Goal: Communication & Community: Answer question/provide support

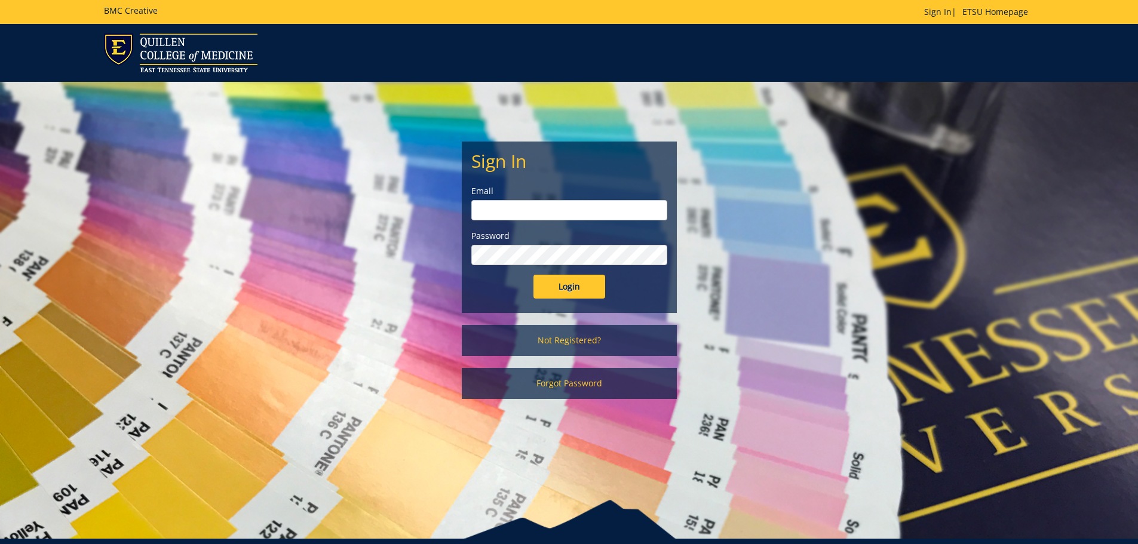
type input "[EMAIL_ADDRESS][DOMAIN_NAME]"
click at [570, 294] on input "Login" at bounding box center [569, 287] width 72 height 24
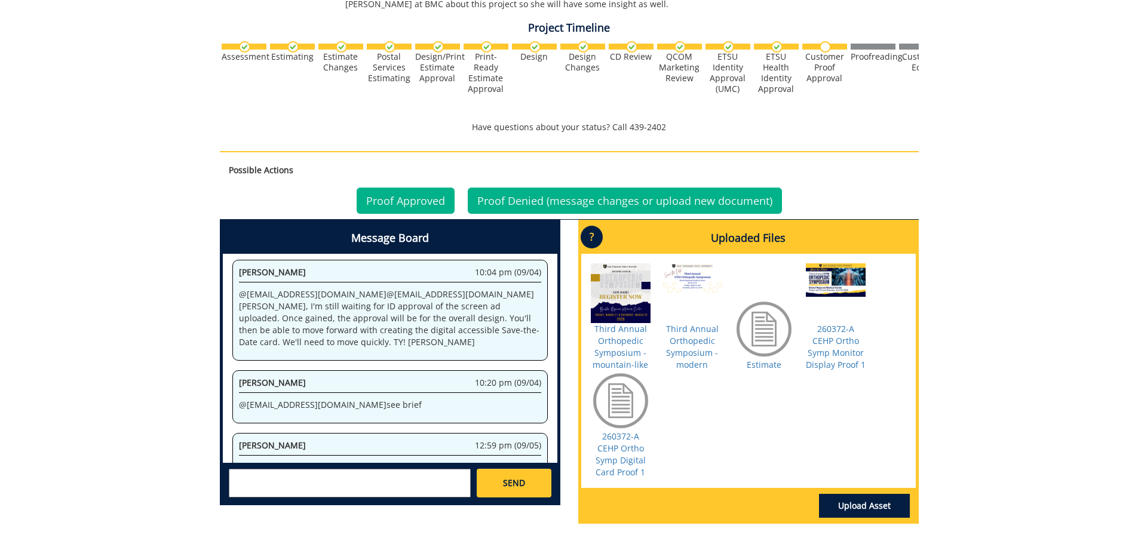
scroll to position [418, 0]
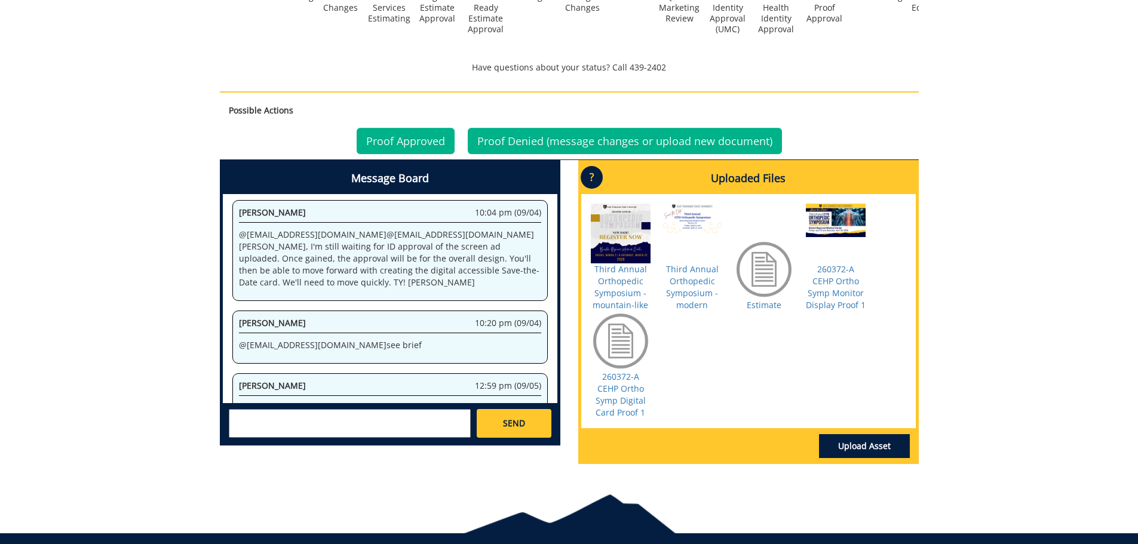
click at [827, 205] on div at bounding box center [836, 234] width 60 height 60
click at [842, 268] on link "260372-A CEHP Ortho Symp Monitor Display Proof 1" at bounding box center [836, 286] width 60 height 47
click at [281, 409] on textarea at bounding box center [350, 423] width 242 height 29
click at [134, 290] on div "260372-A HeatherGrove-Digital Accessible Document (No Printing) [QCM/CEHP: Digi…" at bounding box center [569, 90] width 1138 height 768
click at [280, 409] on textarea at bounding box center [350, 423] width 242 height 29
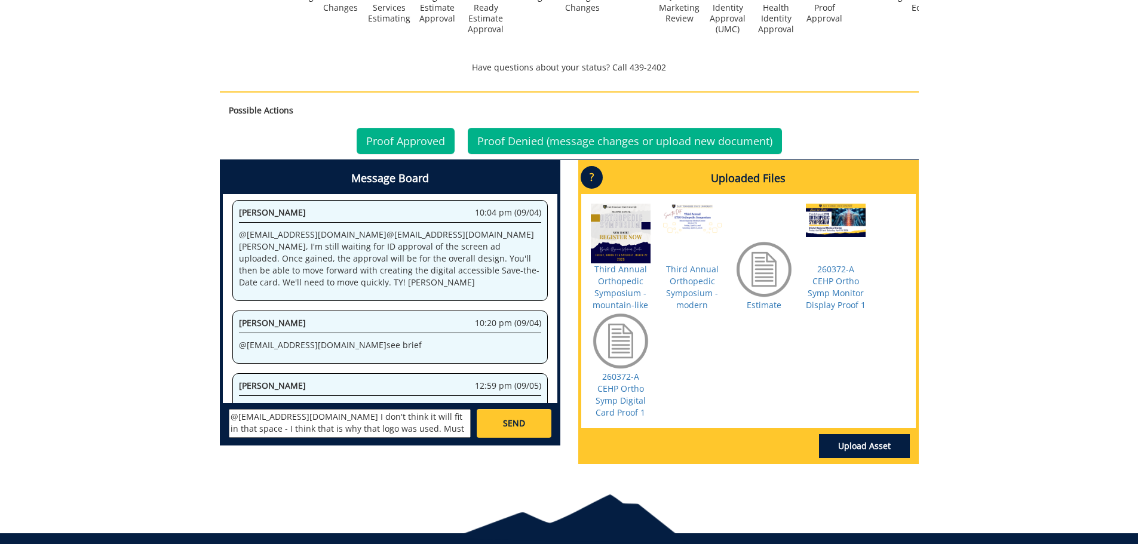
type textarea "@[EMAIL_ADDRESS][DOMAIN_NAME] I don't think it will fit in that space - I think…"
click at [510, 417] on span "SEND" at bounding box center [514, 423] width 22 height 12
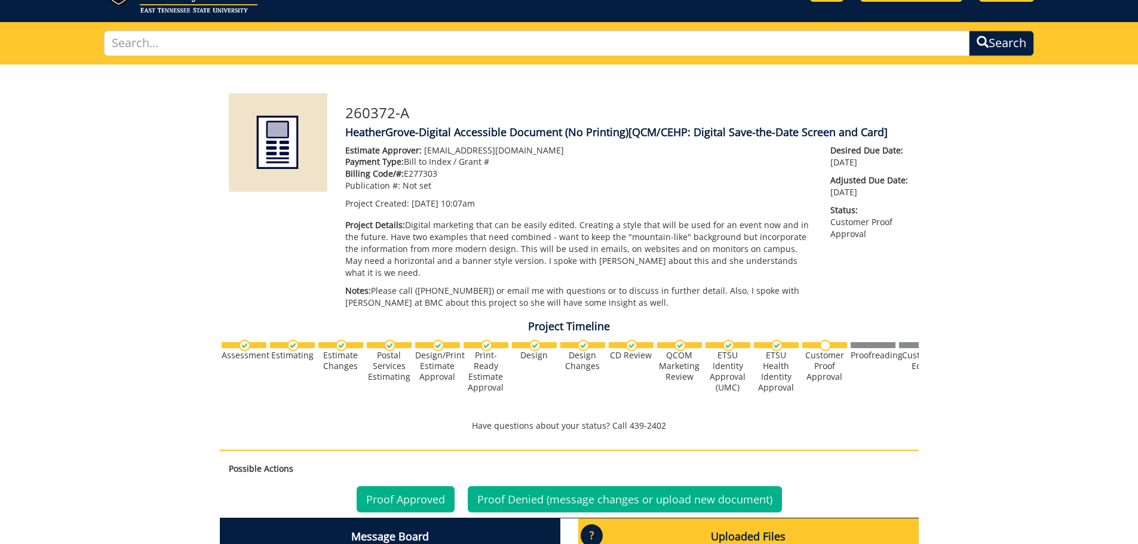
scroll to position [0, 0]
